Goal: Find specific page/section: Find specific page/section

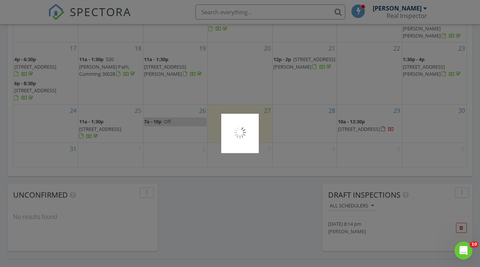
scroll to position [537, 0]
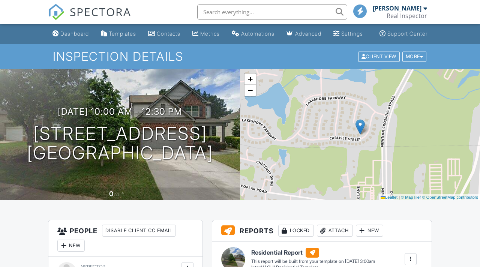
click at [248, 12] on input "text" at bounding box center [272, 11] width 150 height 15
click at [291, 13] on input "text" at bounding box center [272, 11] width 150 height 15
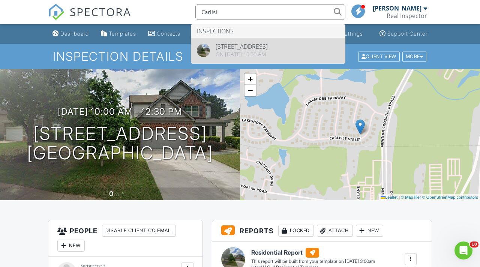
type input "Carlisl"
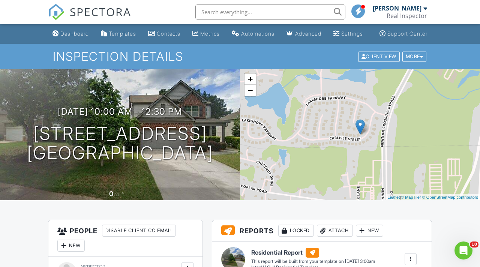
click at [15, 44] on ul "Dashboard Templates Contacts Metrics Automations Advanced Settings Support Cent…" at bounding box center [240, 34] width 480 height 20
